Goal: Information Seeking & Learning: Learn about a topic

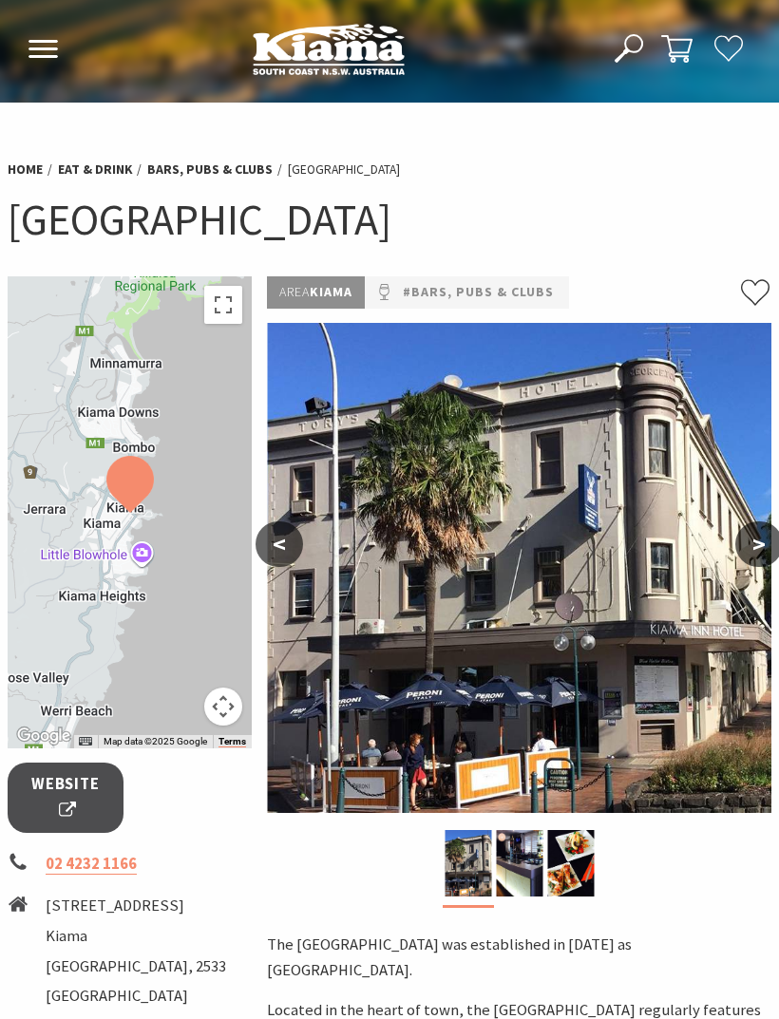
click at [287, 542] on button "<" at bounding box center [279, 545] width 47 height 46
click at [273, 537] on button "<" at bounding box center [279, 545] width 47 height 46
click at [284, 548] on button "<" at bounding box center [279, 545] width 47 height 46
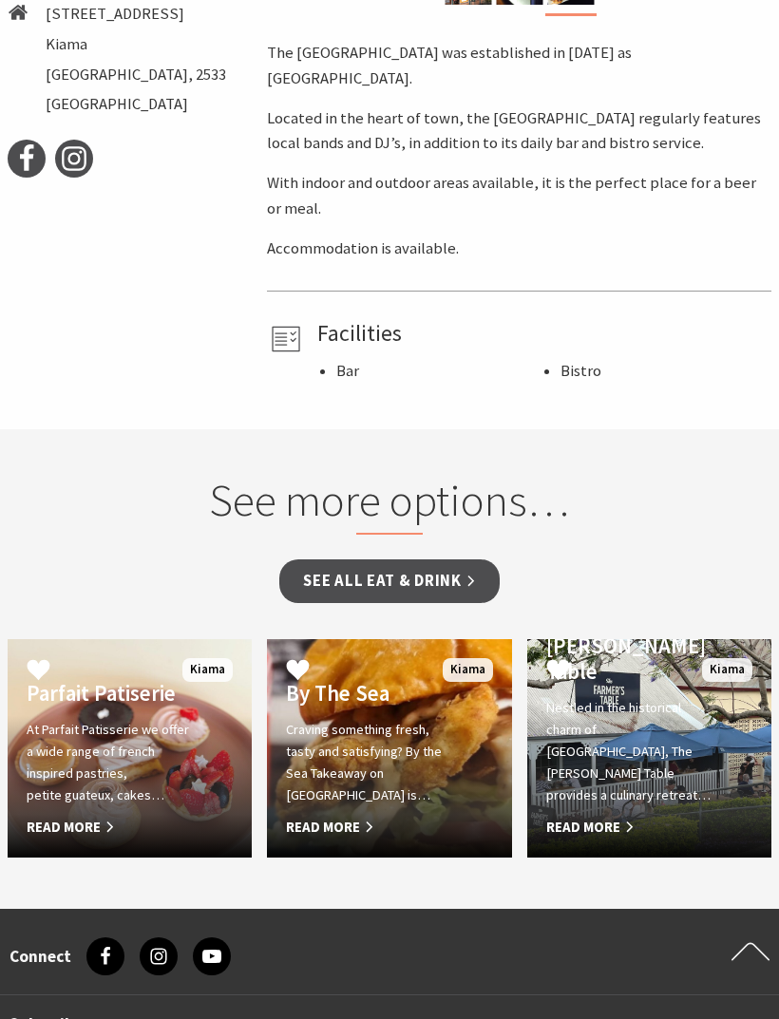
scroll to position [889, 0]
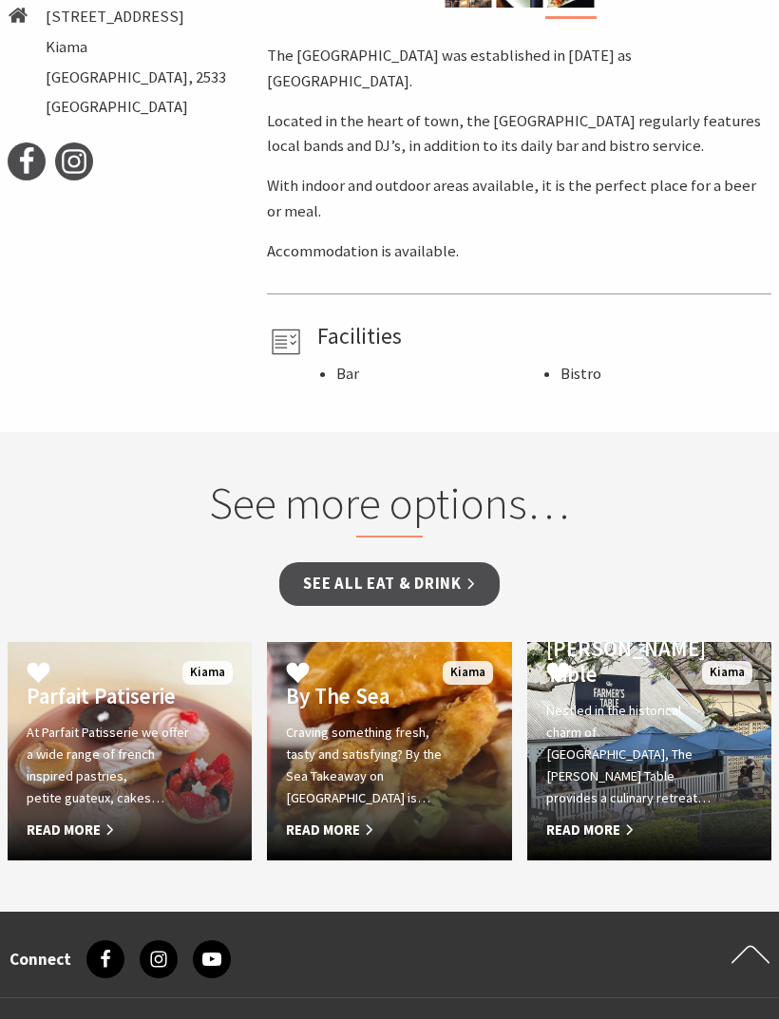
click at [379, 562] on link "See all Eat & Drink" at bounding box center [388, 584] width 219 height 45
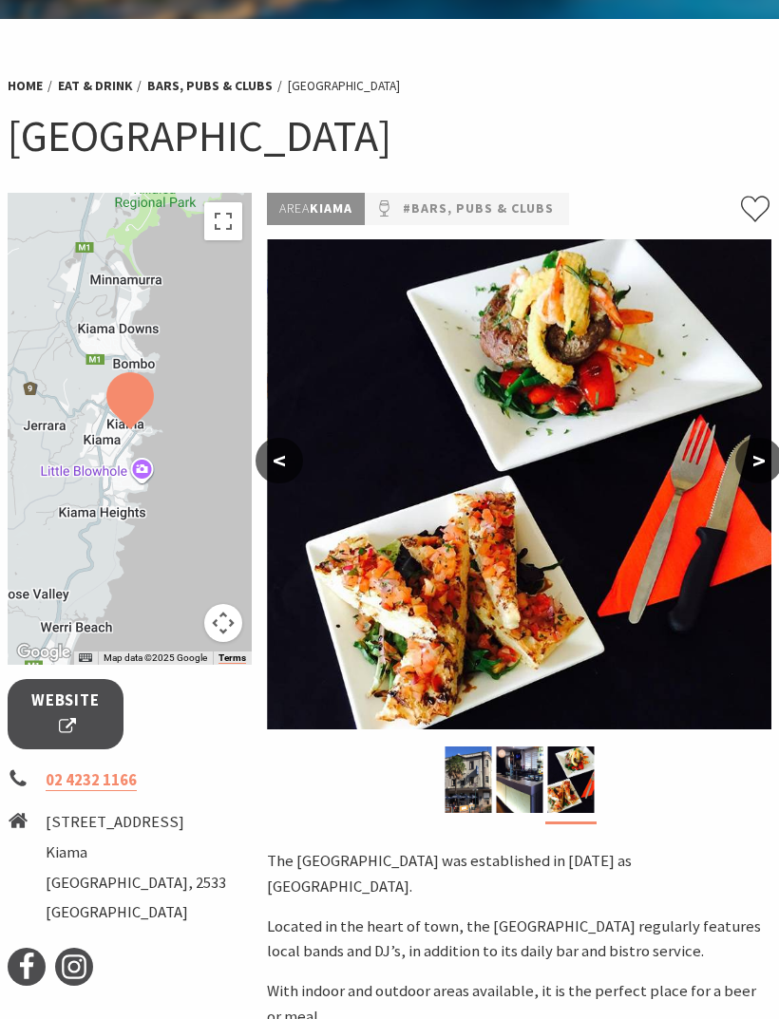
scroll to position [0, 0]
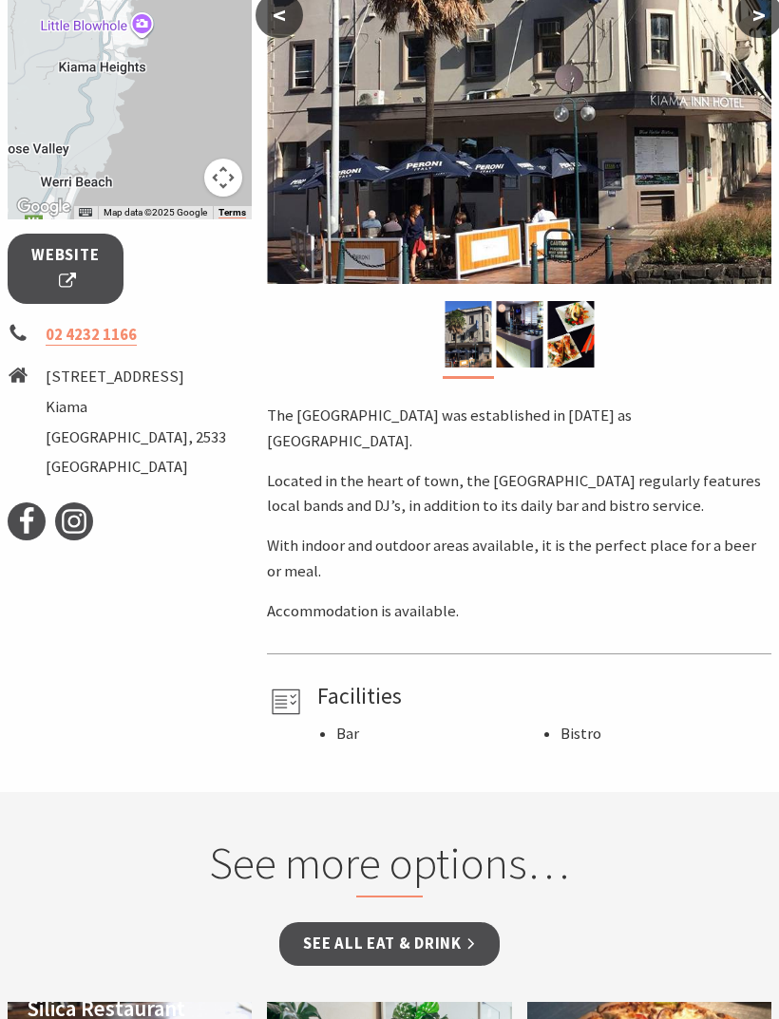
scroll to position [528, 0]
click at [70, 262] on span "Website" at bounding box center [65, 269] width 68 height 50
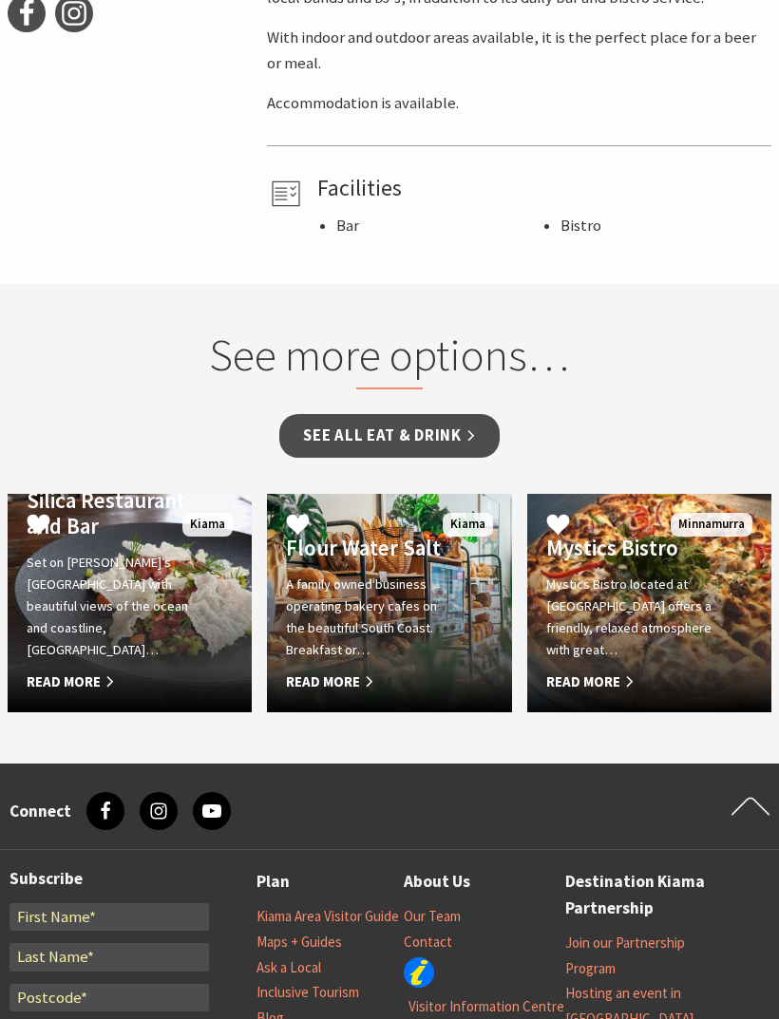
scroll to position [1036, 0]
click at [351, 415] on link "See all Eat & Drink" at bounding box center [388, 437] width 219 height 45
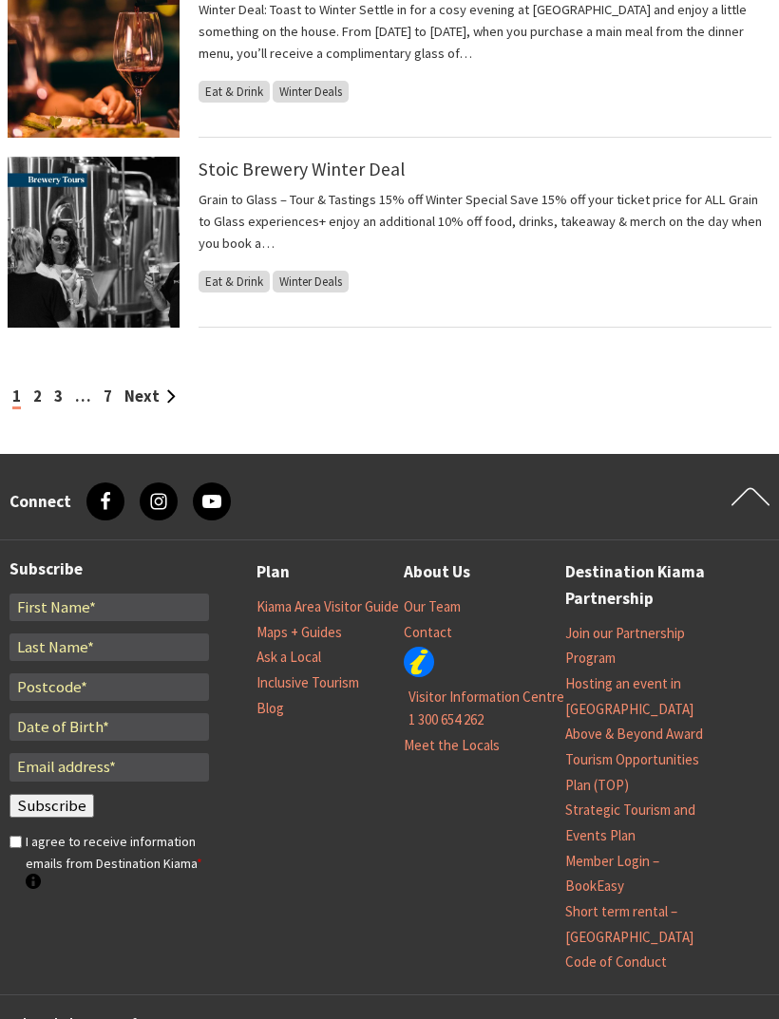
scroll to position [2021, 0]
click at [227, 214] on p "Grain to Glass – Tour & Tastings 15% off Winter Special Save 15% off your ticke…" at bounding box center [485, 223] width 573 height 66
click at [230, 283] on span "Eat & Drink" at bounding box center [234, 283] width 71 height 22
click at [179, 188] on img at bounding box center [94, 243] width 172 height 171
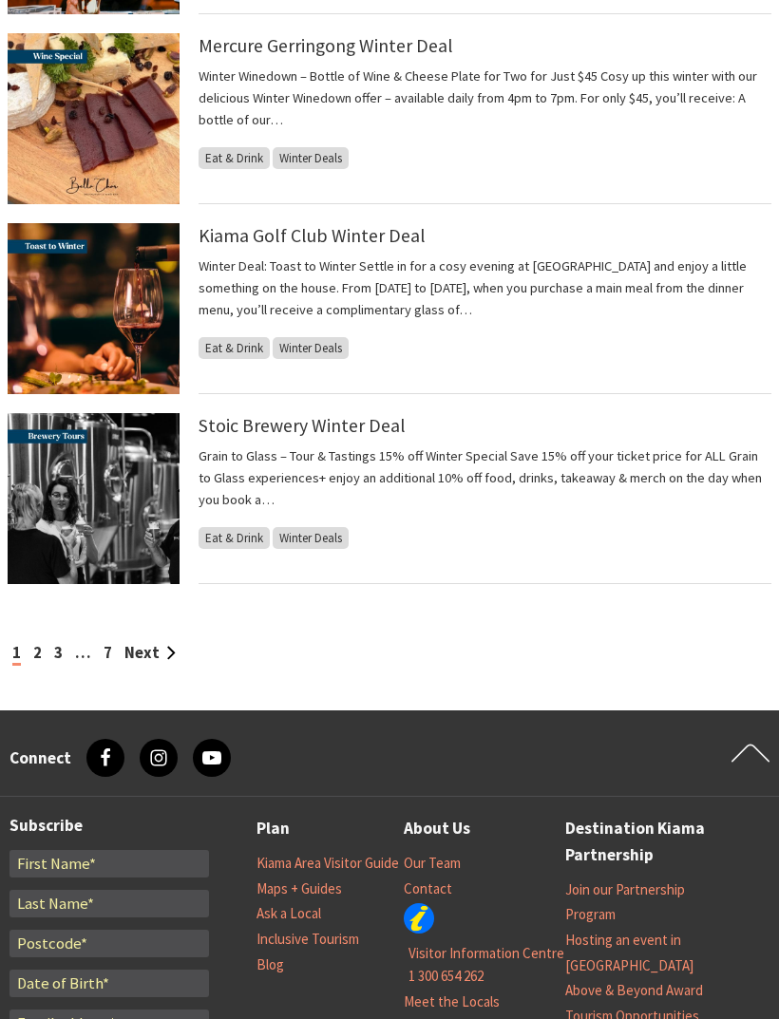
scroll to position [1765, 0]
click at [216, 241] on link "Kiama Golf Club Winter Deal" at bounding box center [312, 235] width 227 height 23
click at [245, 224] on link "Kiama Golf Club Winter Deal" at bounding box center [312, 235] width 227 height 23
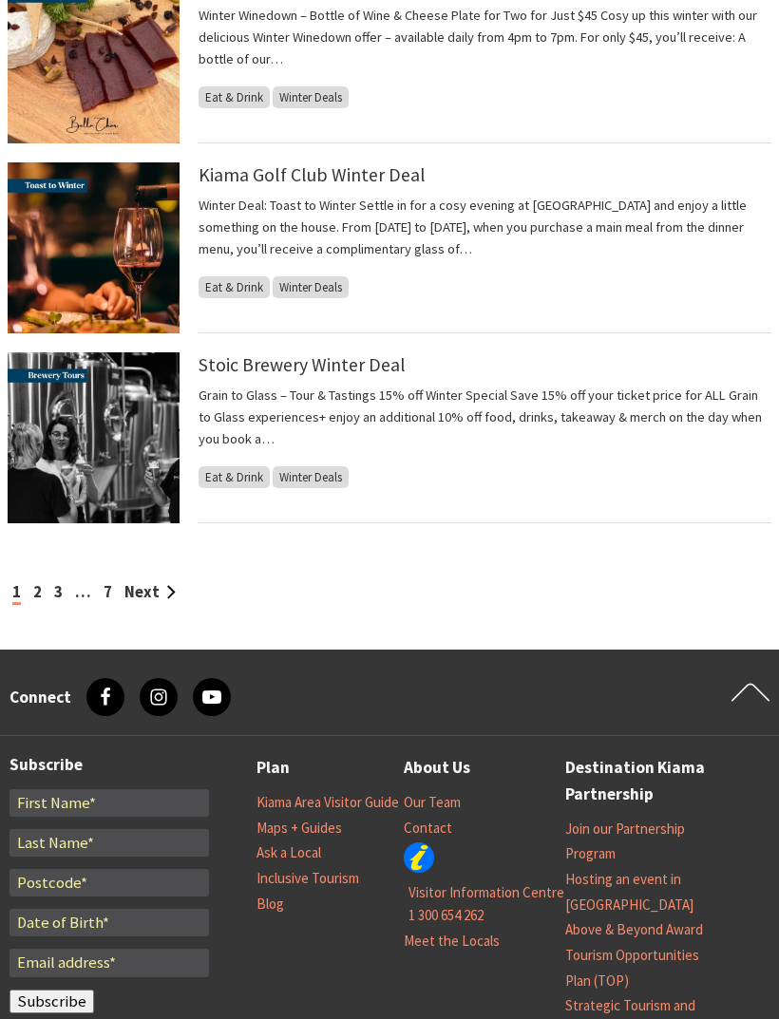
click at [251, 180] on link "Kiama Golf Club Winter Deal" at bounding box center [312, 174] width 227 height 23
click at [246, 182] on link "Kiama Golf Club Winter Deal" at bounding box center [312, 174] width 227 height 23
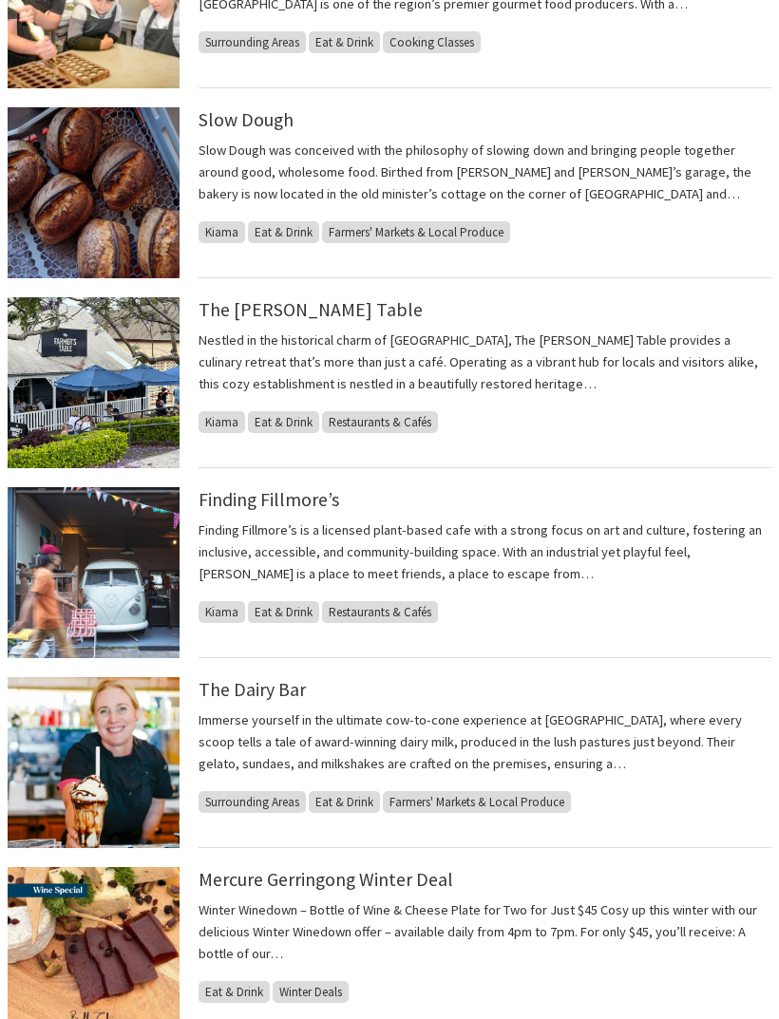
scroll to position [910, 0]
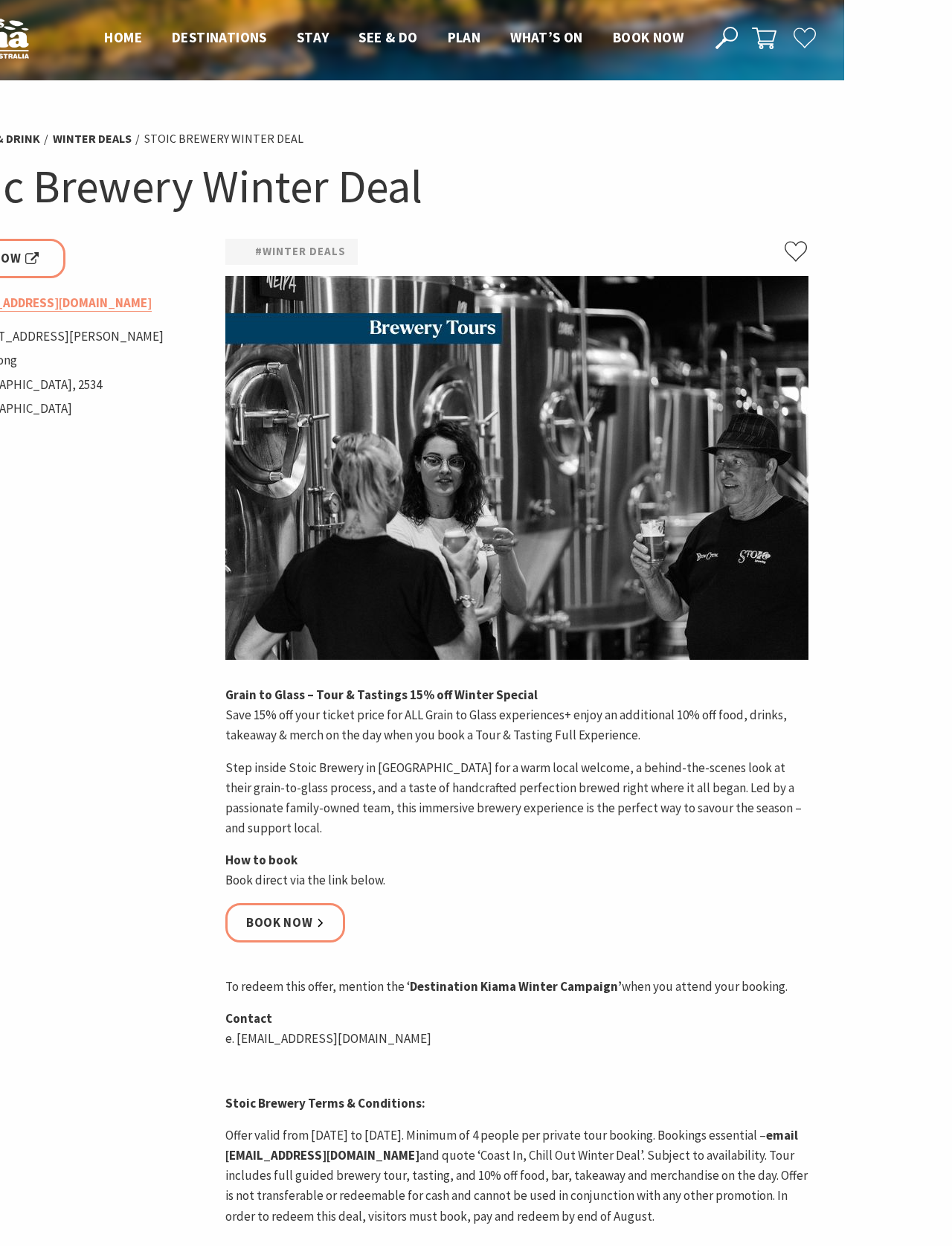
scroll to position [0, 107]
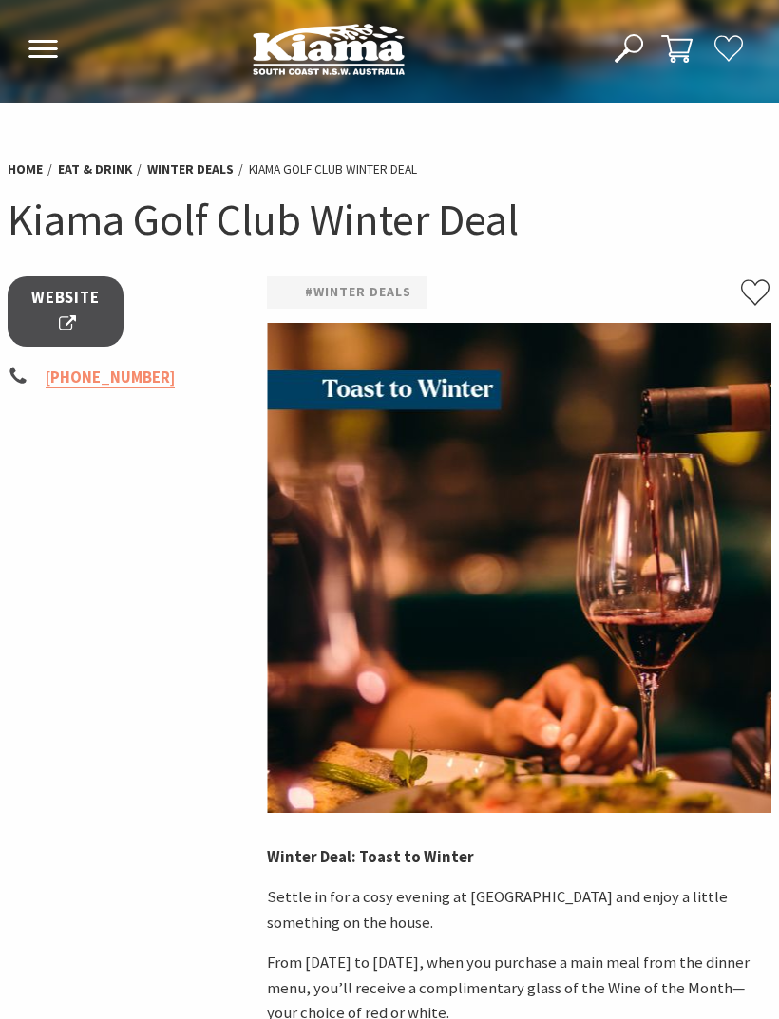
click at [90, 178] on link "Eat & Drink" at bounding box center [95, 170] width 74 height 18
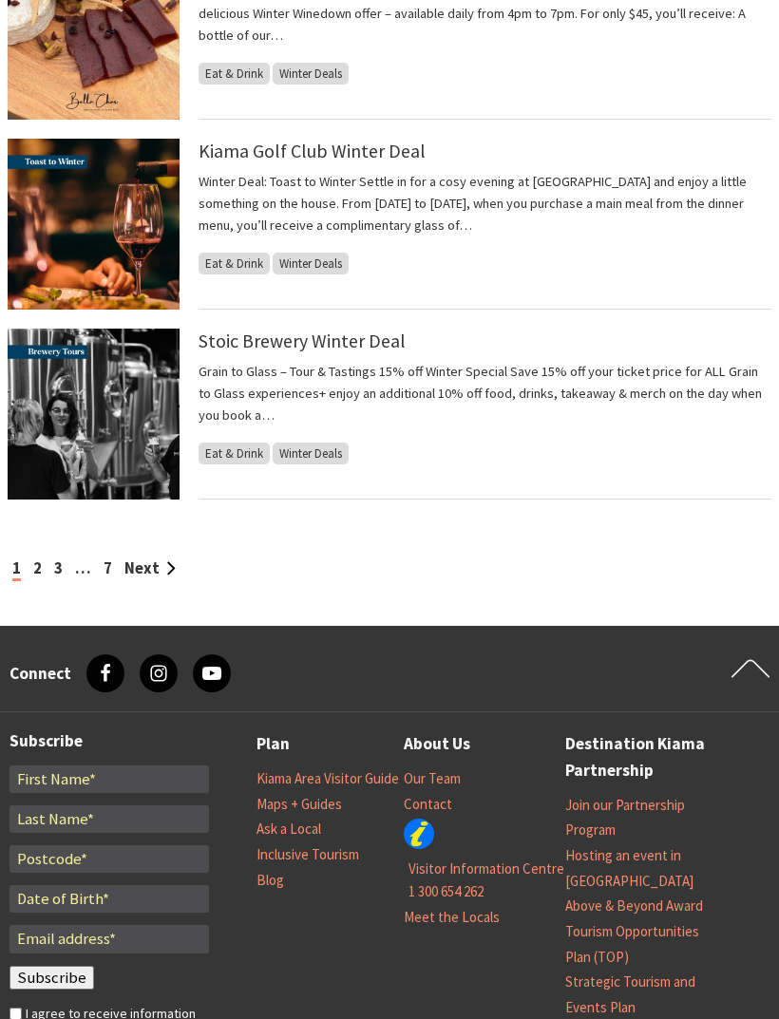
scroll to position [1850, 0]
click at [238, 268] on span "Eat & Drink" at bounding box center [234, 264] width 71 height 22
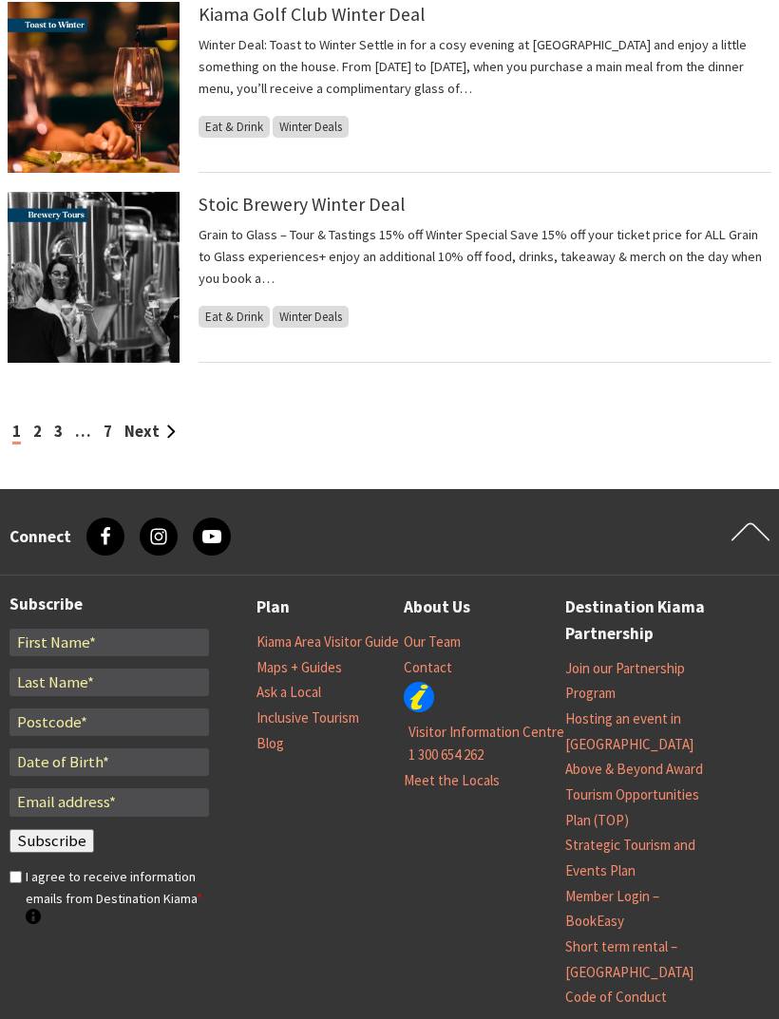
scroll to position [2039, 0]
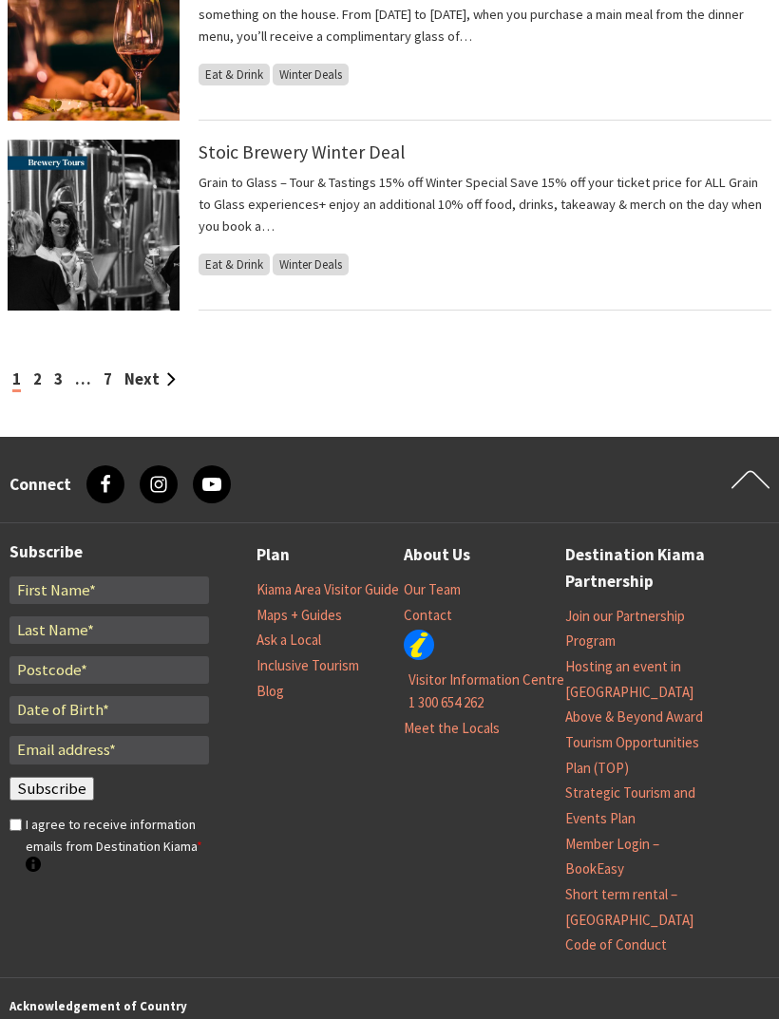
click at [232, 260] on span "Eat & Drink" at bounding box center [234, 265] width 71 height 22
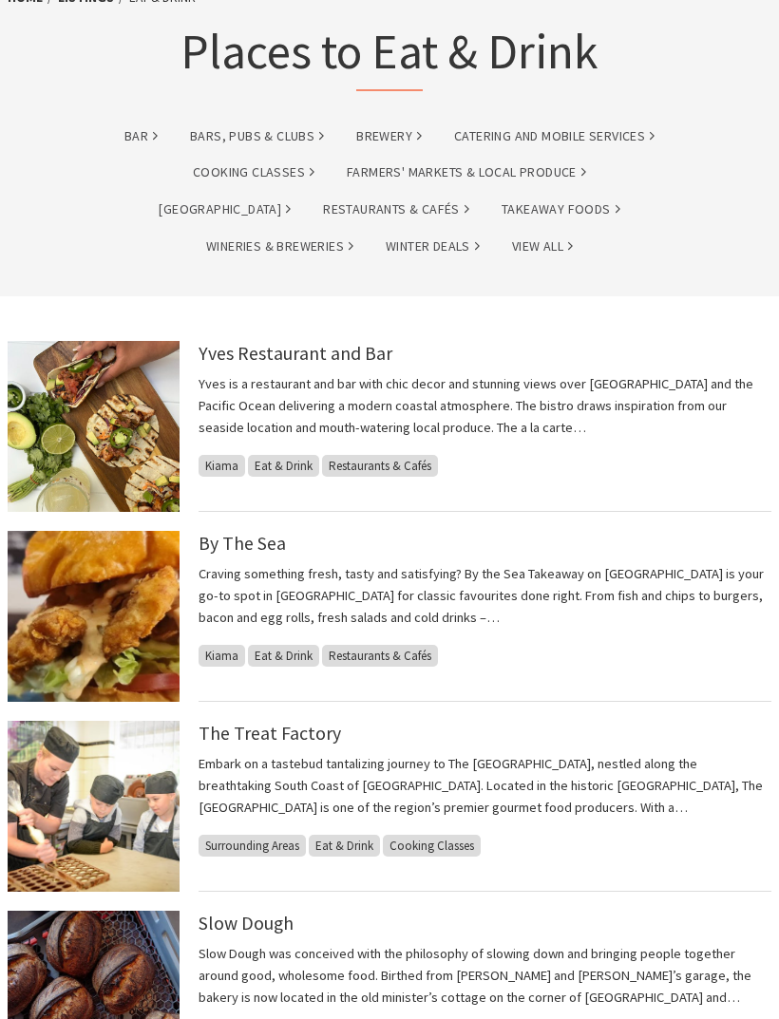
scroll to position [0, 0]
